Goal: Information Seeking & Learning: Learn about a topic

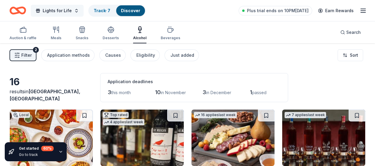
click at [58, 9] on span "Lights for Life" at bounding box center [57, 10] width 29 height 7
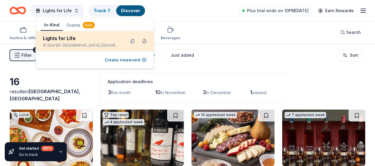
click at [64, 39] on div "Lights for Life" at bounding box center [82, 38] width 78 height 7
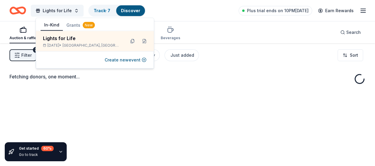
click at [294, 52] on div "Filter 2 Application methods Causes Eligibility Just added Sort" at bounding box center [187, 55] width 375 height 24
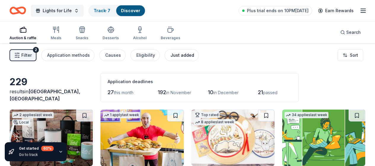
click at [177, 53] on div "Just added" at bounding box center [182, 55] width 24 height 7
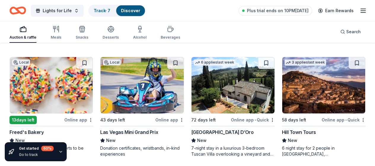
scroll to position [274, 0]
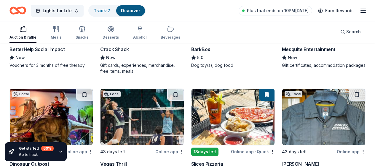
scroll to position [138, 0]
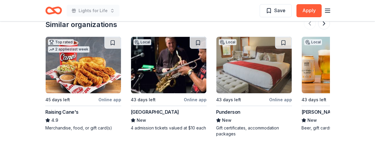
scroll to position [679, 0]
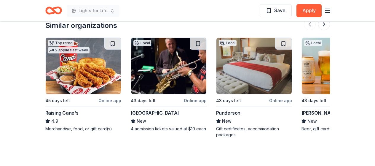
click at [232, 112] on div "Punderson" at bounding box center [228, 112] width 24 height 7
click at [168, 113] on div "[GEOGRAPHIC_DATA]" at bounding box center [155, 112] width 48 height 7
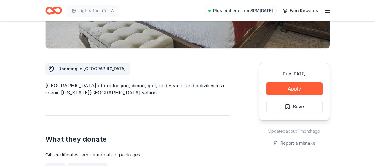
scroll to position [123, 0]
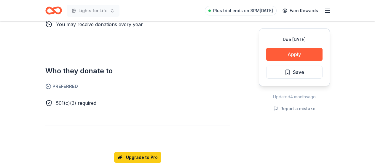
scroll to position [207, 0]
